Goal: Task Accomplishment & Management: Use online tool/utility

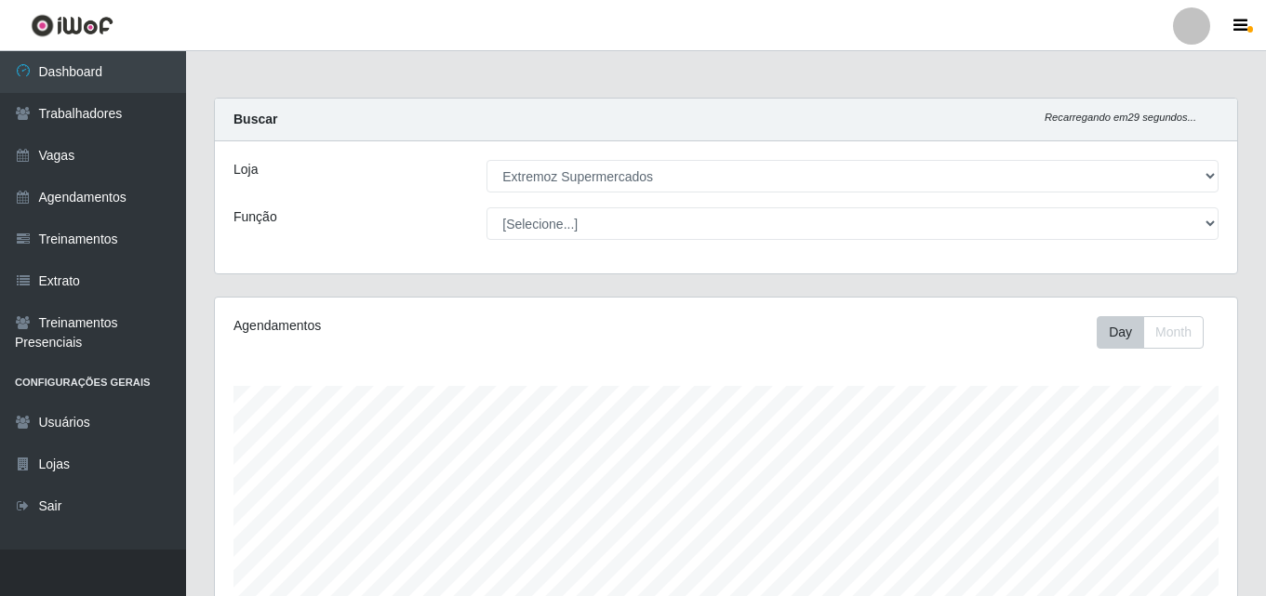
select select "519"
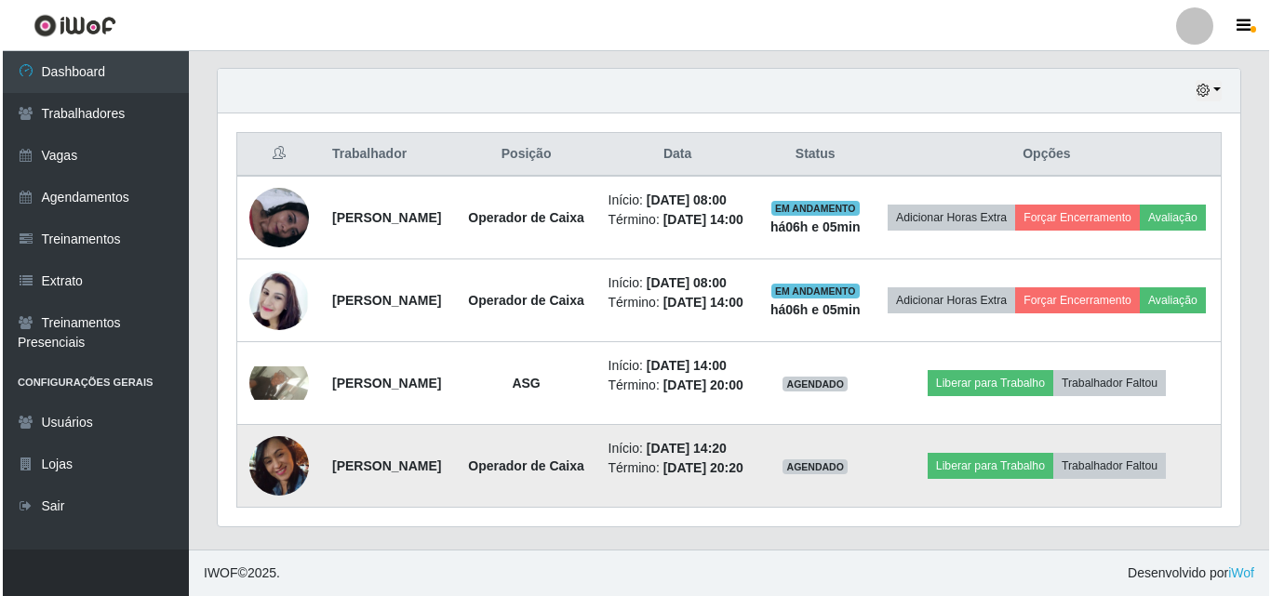
scroll to position [773, 0]
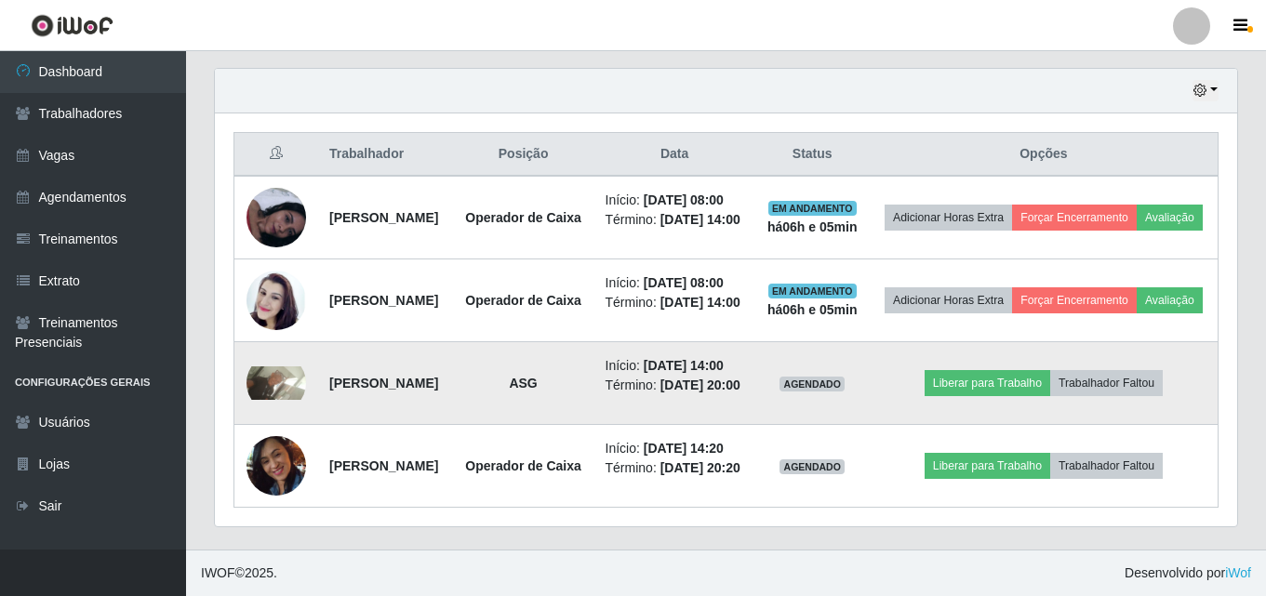
click at [285, 367] on img at bounding box center [277, 383] width 60 height 33
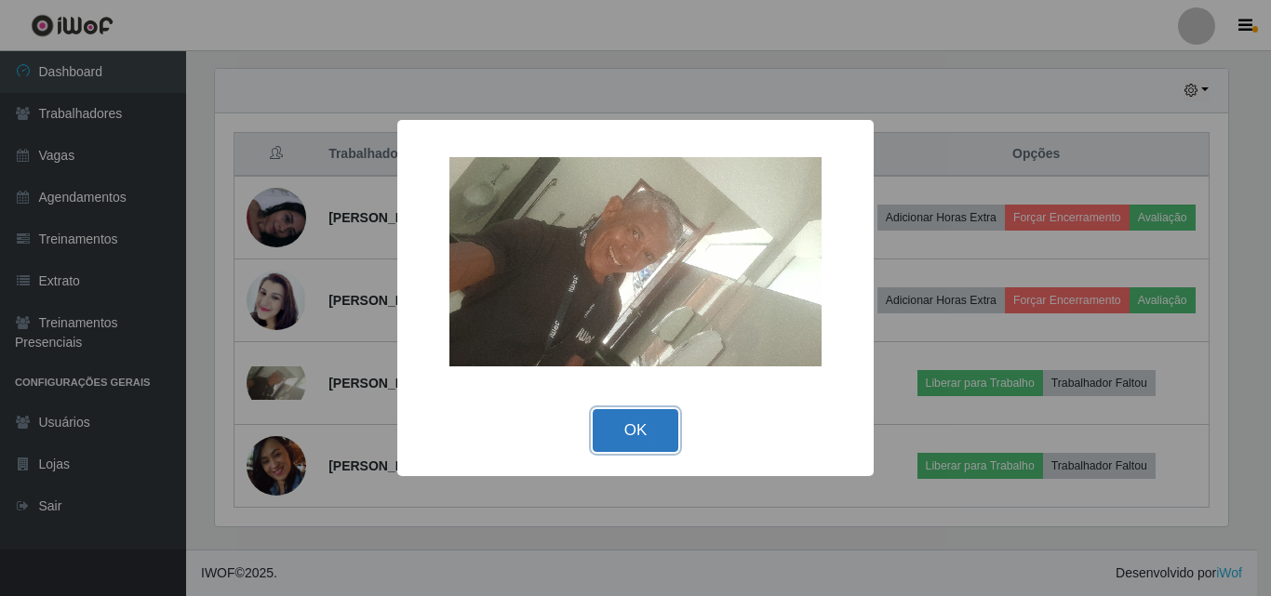
click at [629, 425] on button "OK" at bounding box center [636, 431] width 87 height 44
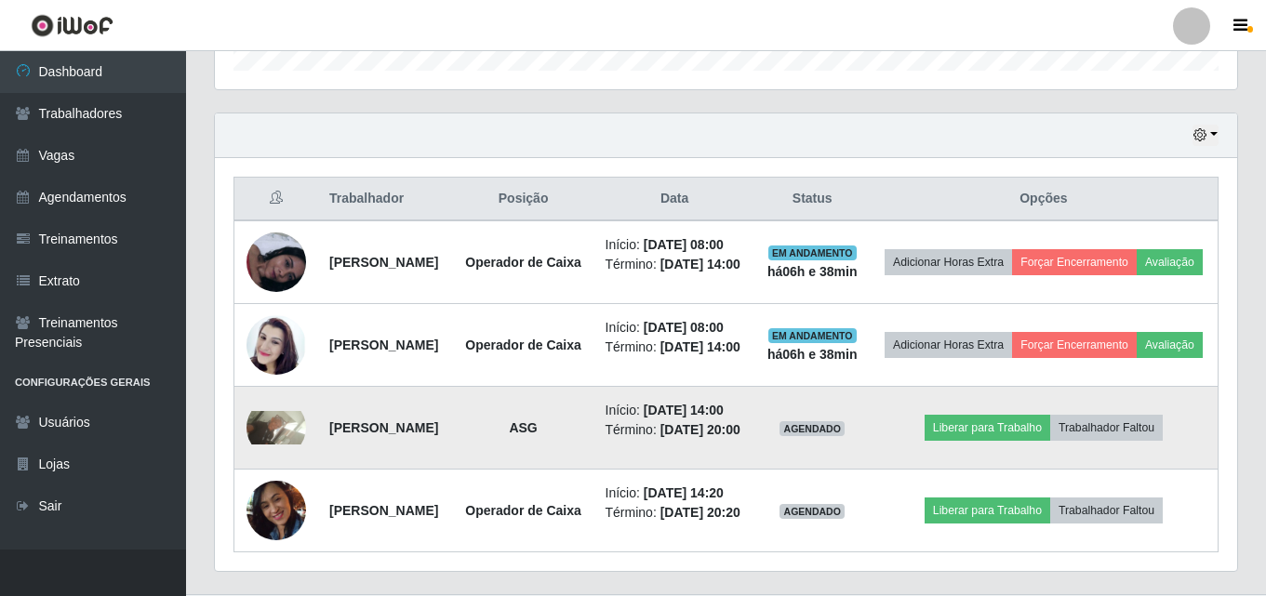
scroll to position [587, 0]
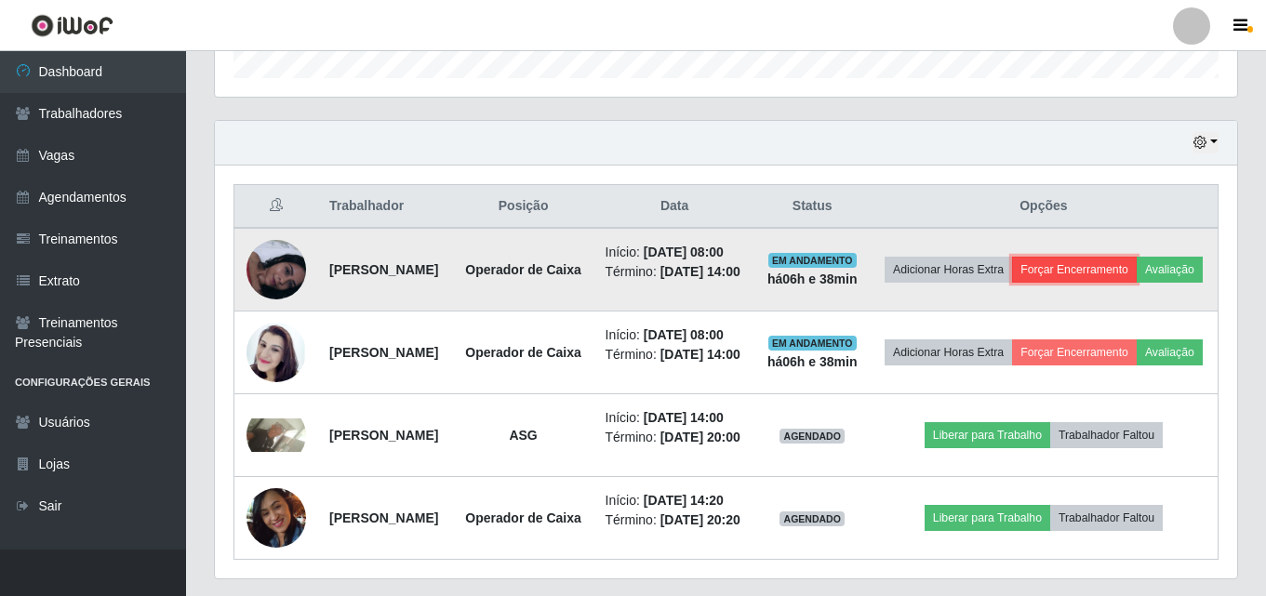
click at [1117, 270] on button "Forçar Encerramento" at bounding box center [1074, 270] width 125 height 26
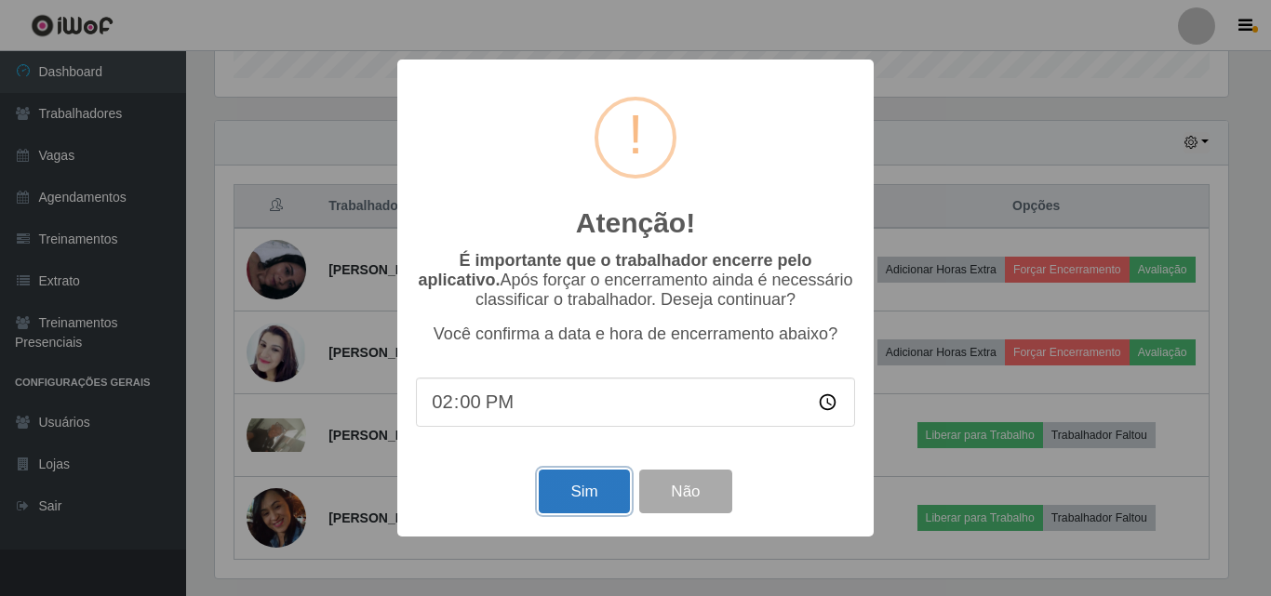
click at [561, 506] on button "Sim" at bounding box center [584, 492] width 90 height 44
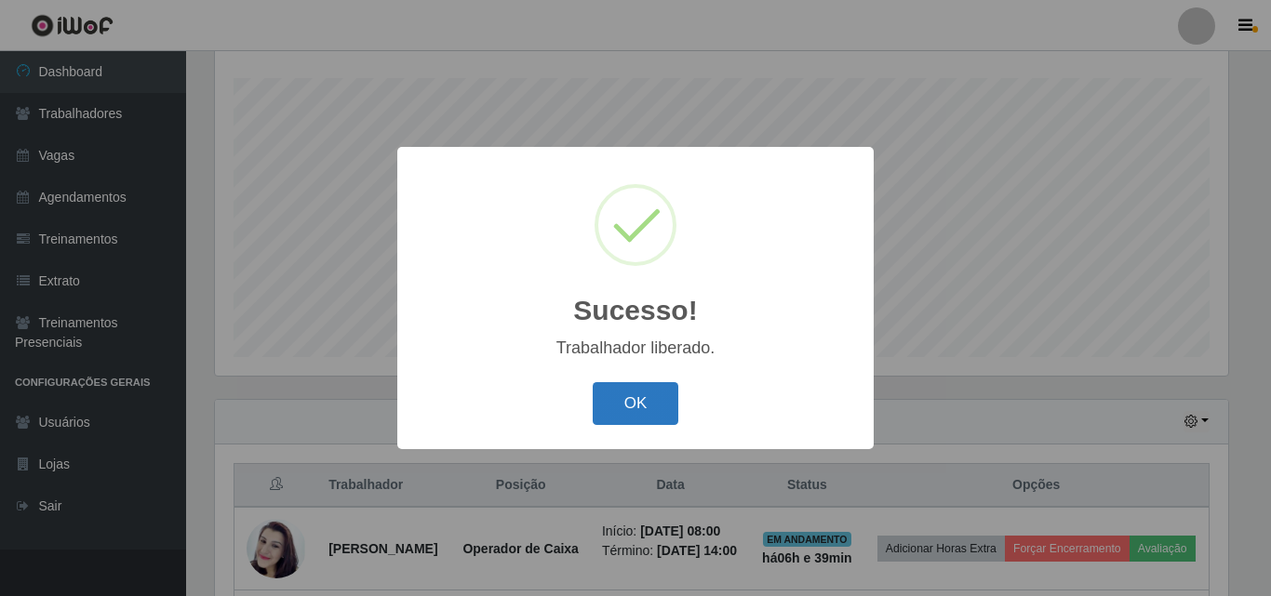
click at [640, 412] on button "OK" at bounding box center [636, 404] width 87 height 44
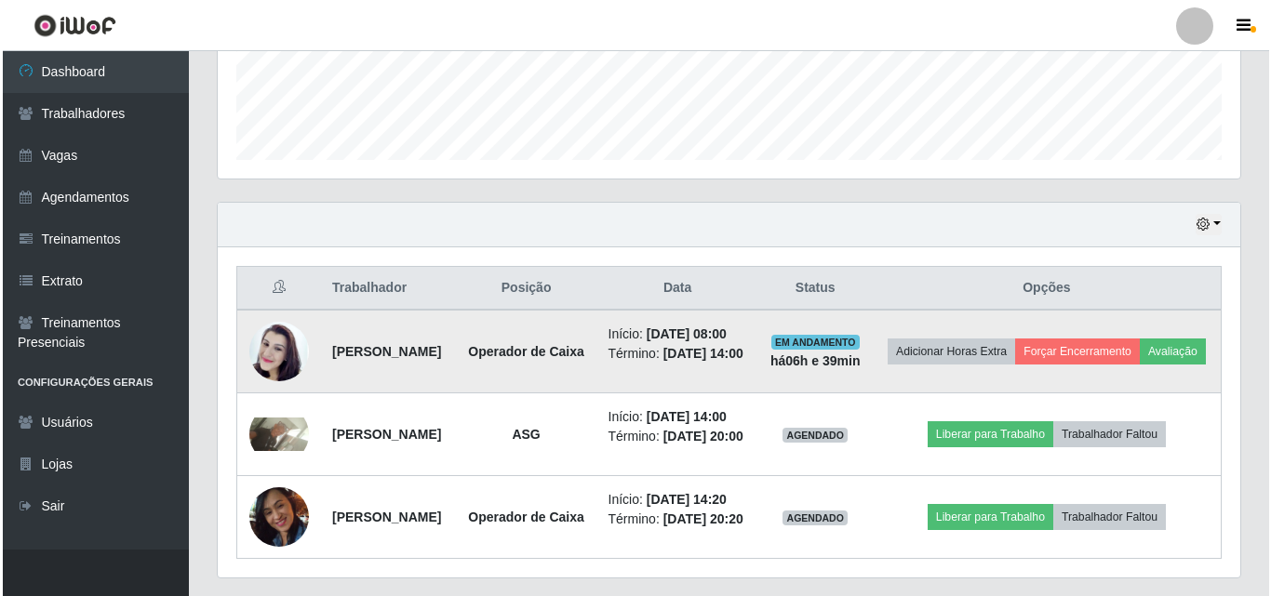
scroll to position [494, 0]
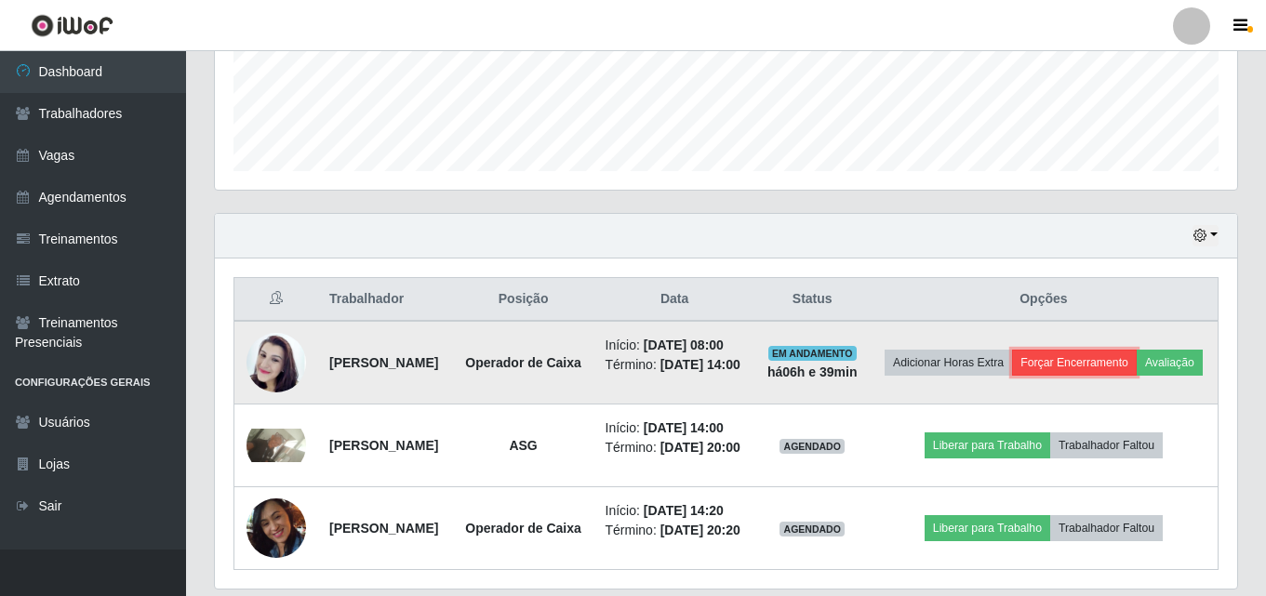
click at [1119, 366] on button "Forçar Encerramento" at bounding box center [1074, 363] width 125 height 26
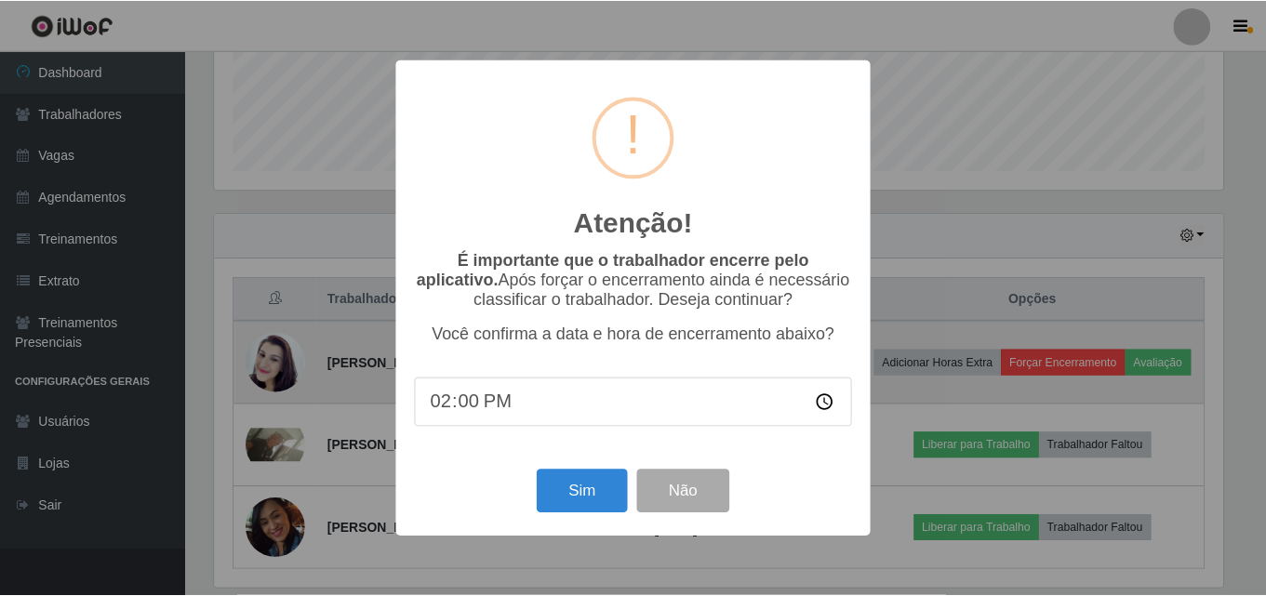
scroll to position [386, 1013]
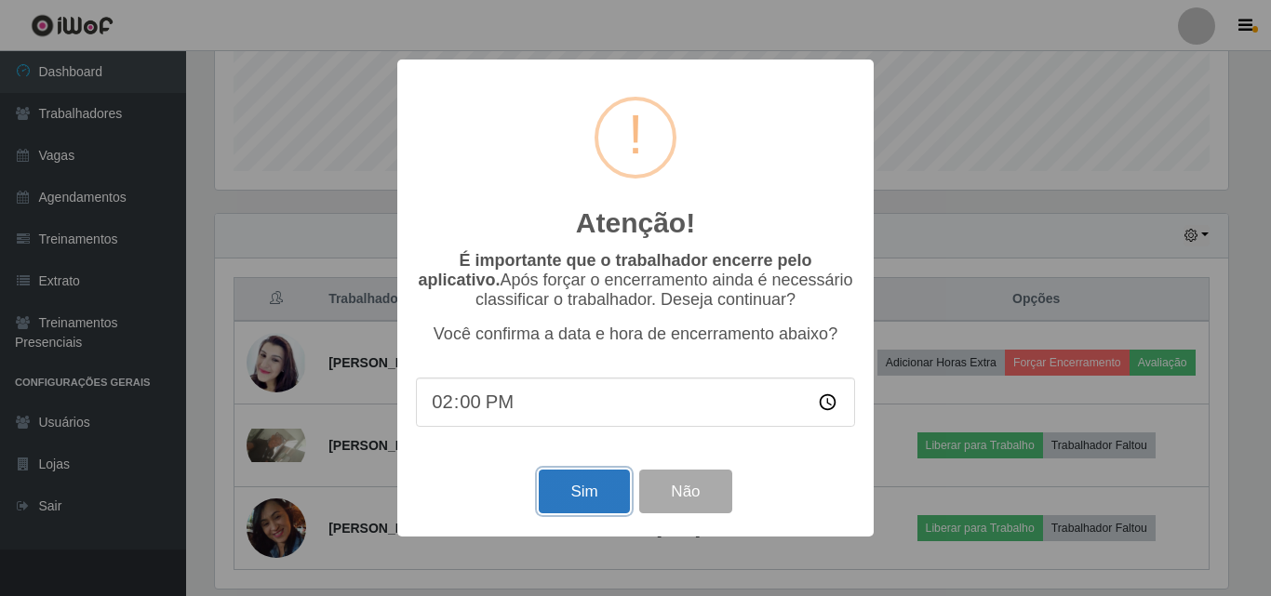
click at [568, 509] on button "Sim" at bounding box center [584, 492] width 90 height 44
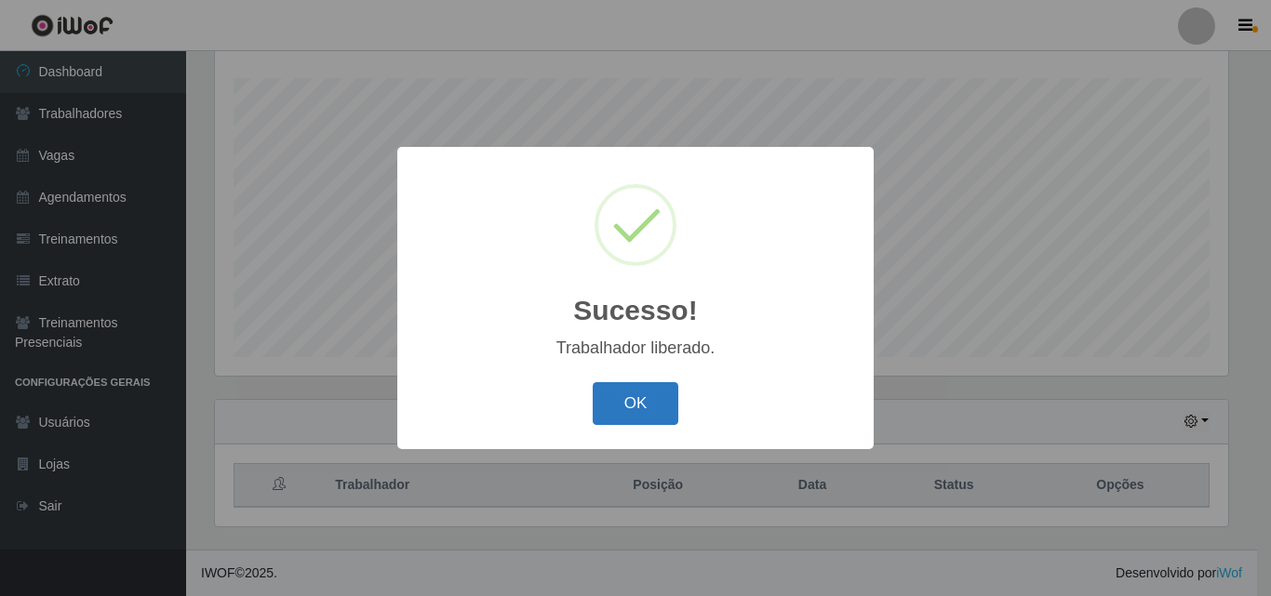
click at [636, 412] on button "OK" at bounding box center [636, 404] width 87 height 44
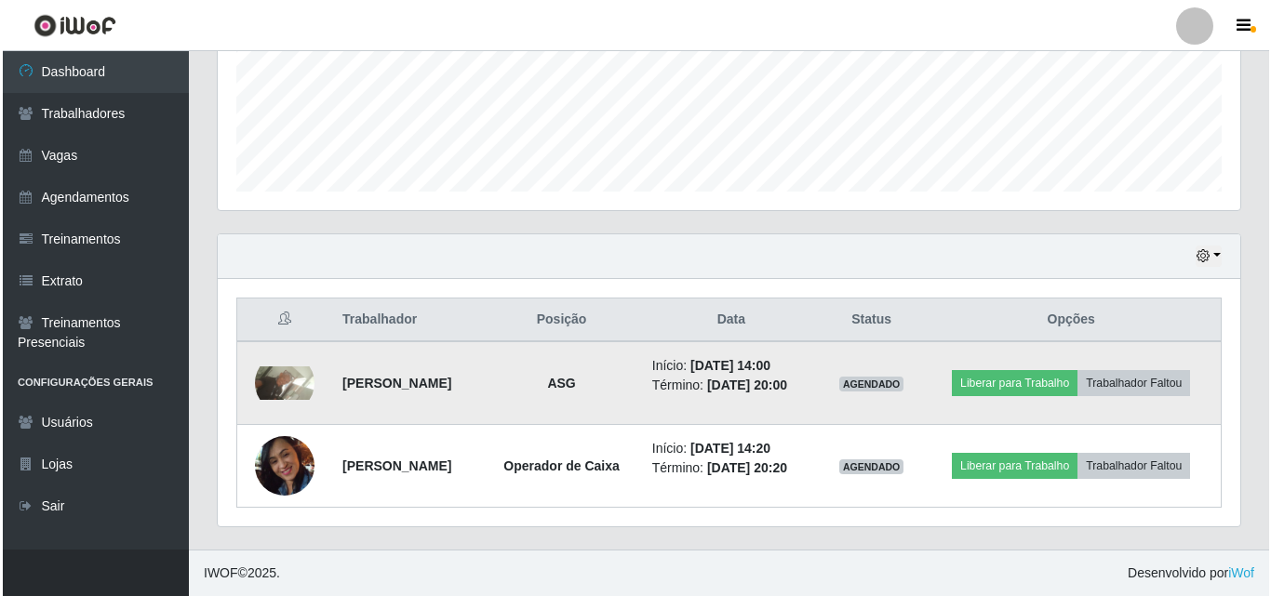
scroll to position [501, 0]
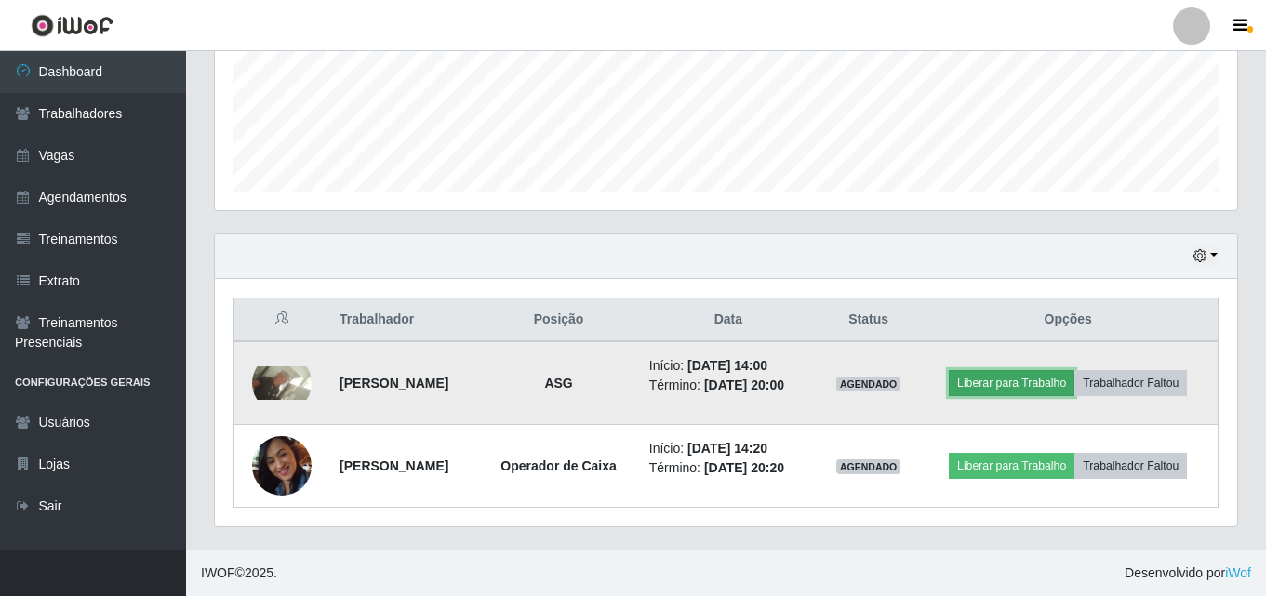
click at [1043, 370] on button "Liberar para Trabalho" at bounding box center [1012, 383] width 126 height 26
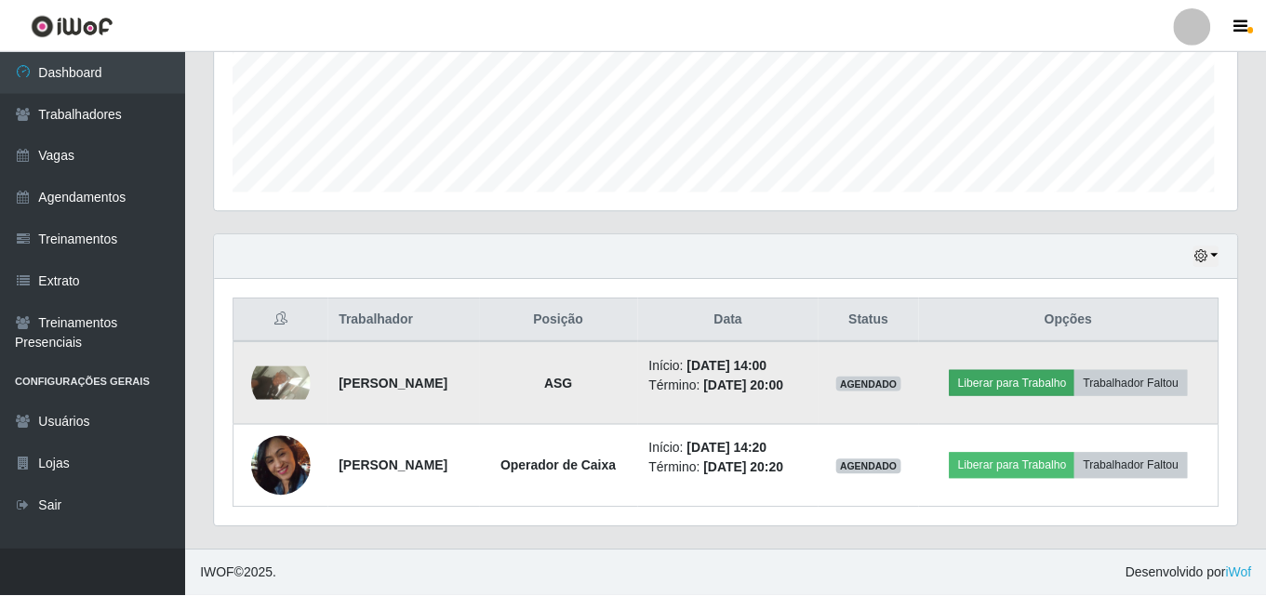
scroll to position [386, 1013]
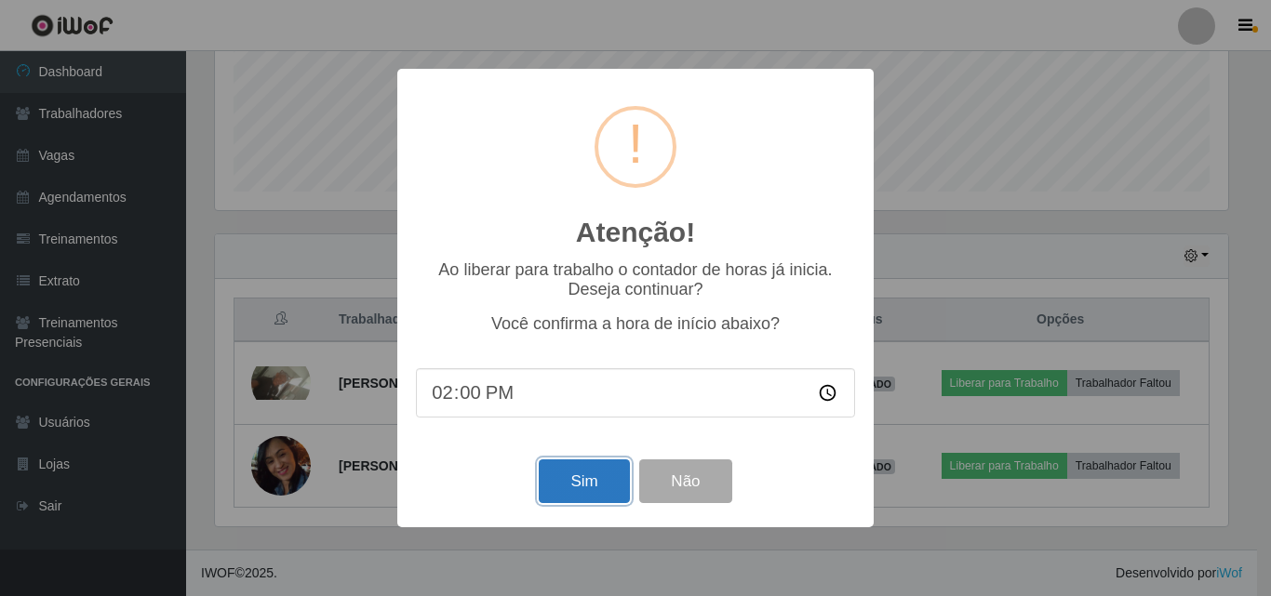
click at [578, 493] on button "Sim" at bounding box center [584, 482] width 90 height 44
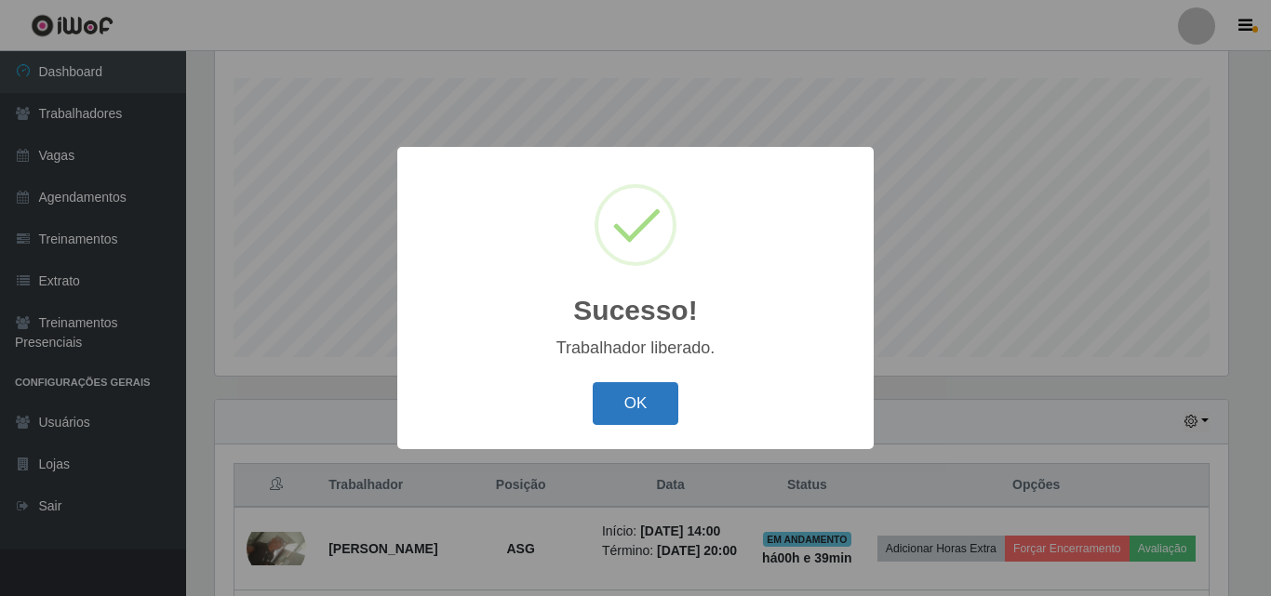
click at [669, 401] on button "OK" at bounding box center [636, 404] width 87 height 44
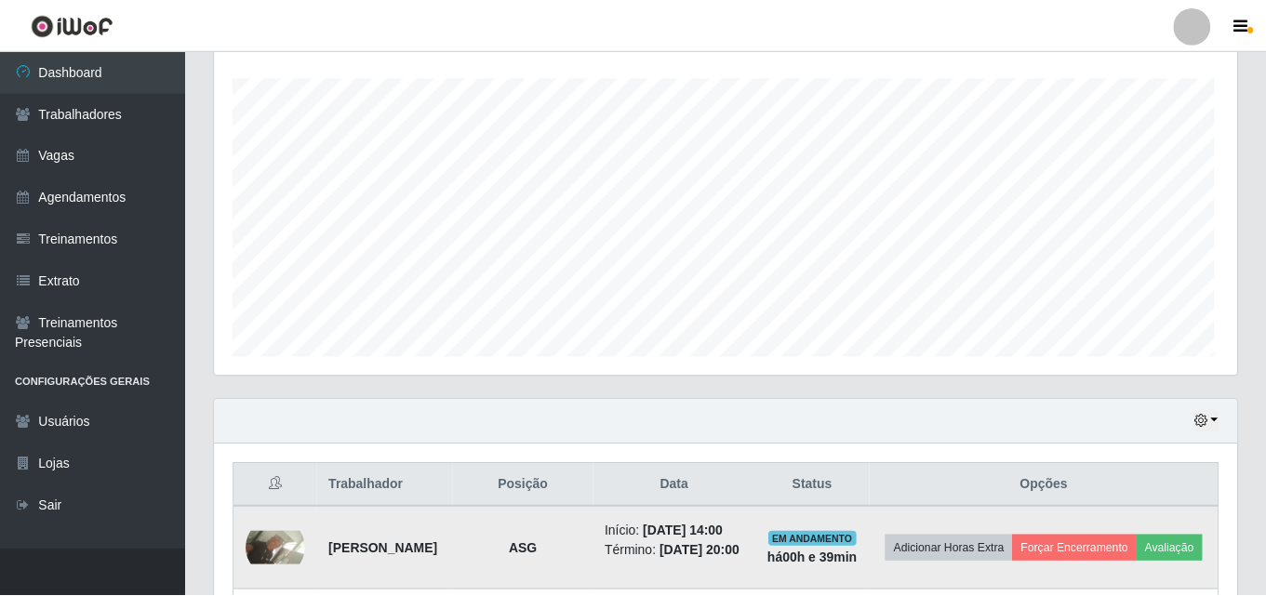
scroll to position [0, 0]
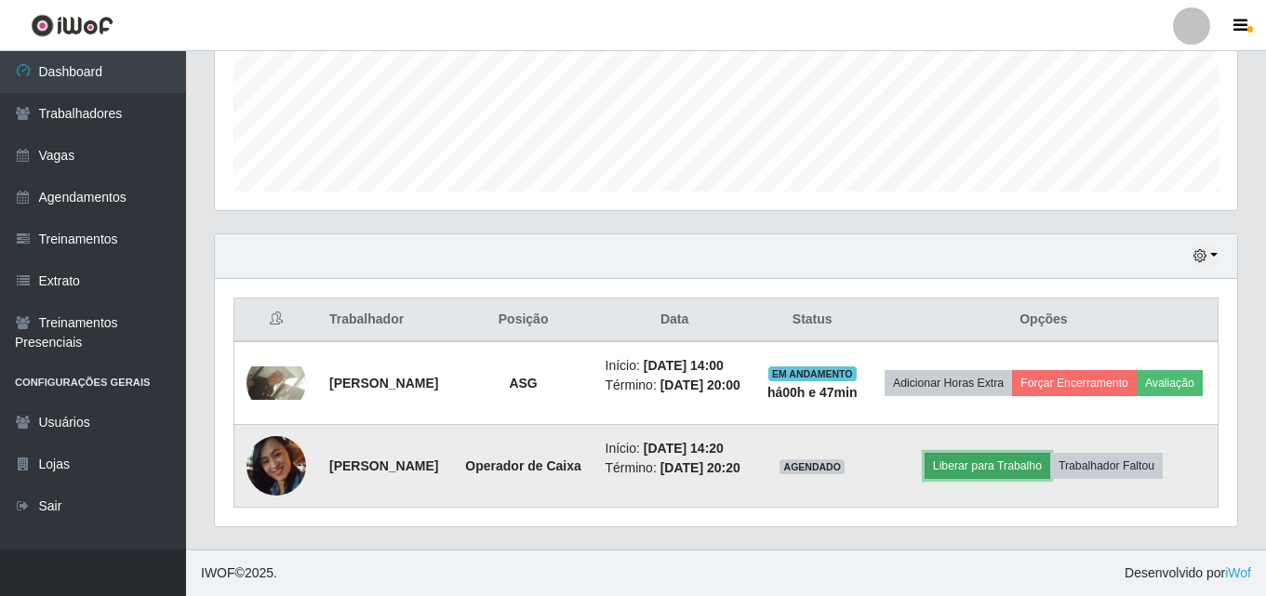
click at [1003, 457] on button "Liberar para Trabalho" at bounding box center [988, 466] width 126 height 26
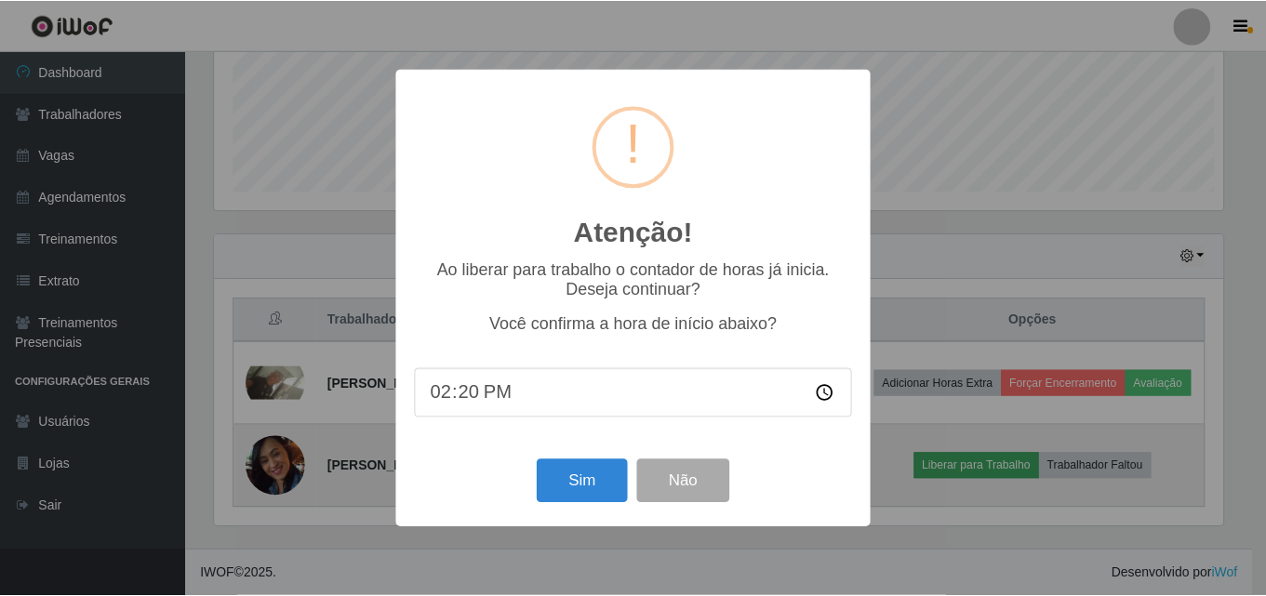
scroll to position [386, 1013]
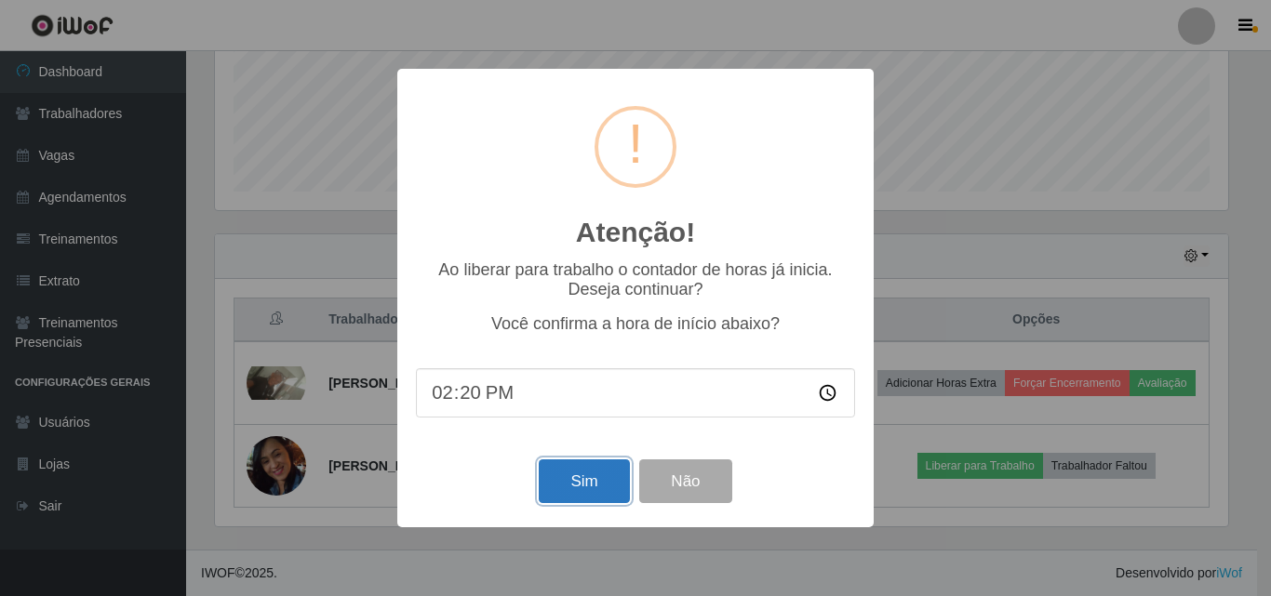
click at [571, 489] on button "Sim" at bounding box center [584, 482] width 90 height 44
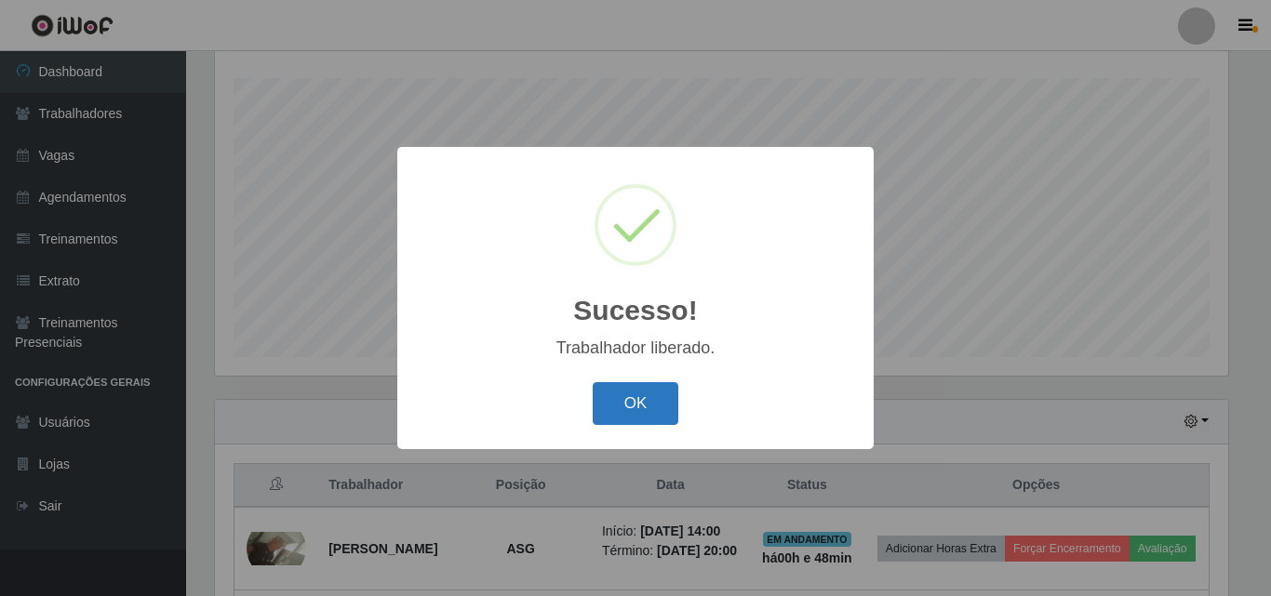
click at [628, 413] on button "OK" at bounding box center [636, 404] width 87 height 44
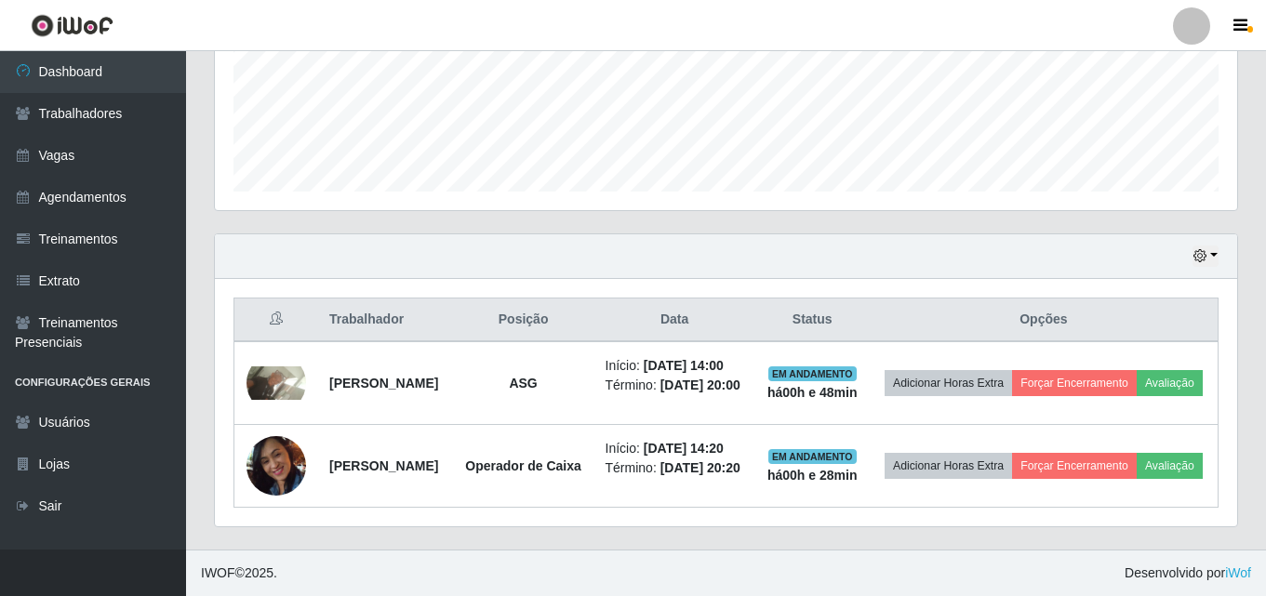
scroll to position [0, 0]
